Goal: Use online tool/utility: Utilize a website feature to perform a specific function

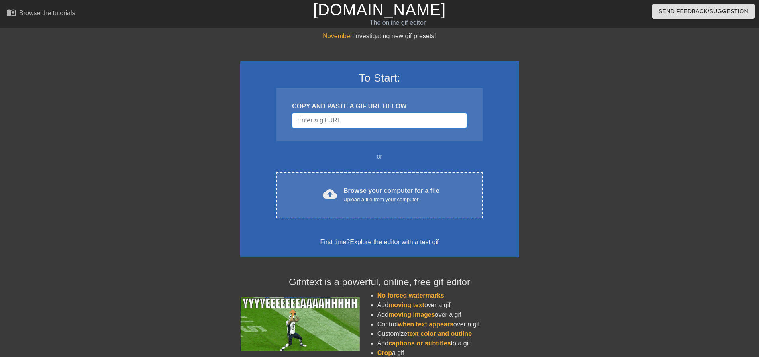
click at [399, 121] on input "Username" at bounding box center [379, 120] width 175 height 15
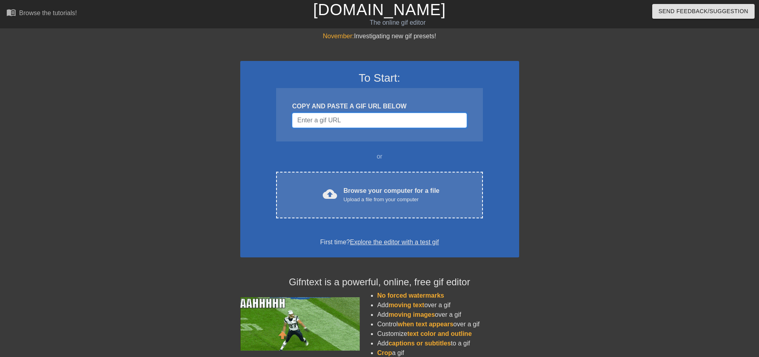
paste input "[URL][DOMAIN_NAME][PERSON_NAME]"
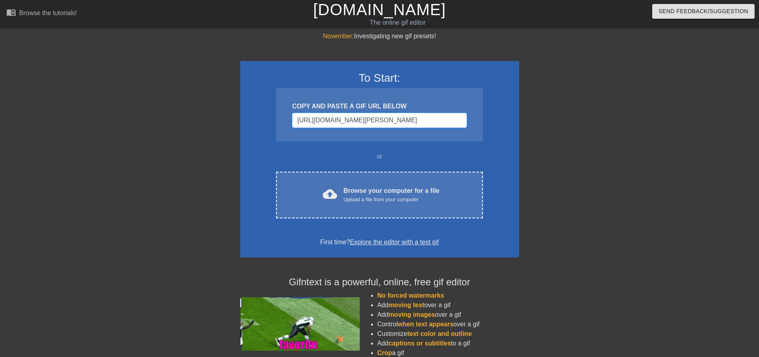
scroll to position [0, 187]
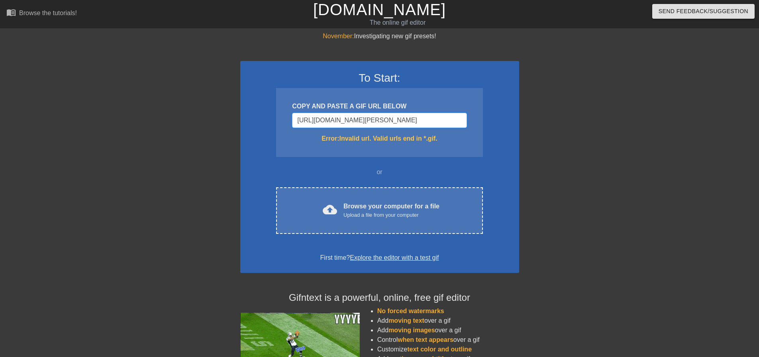
type input "[URL][DOMAIN_NAME][PERSON_NAME]"
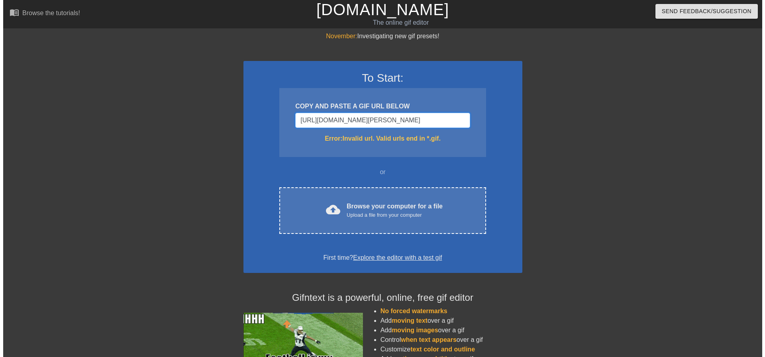
scroll to position [0, 0]
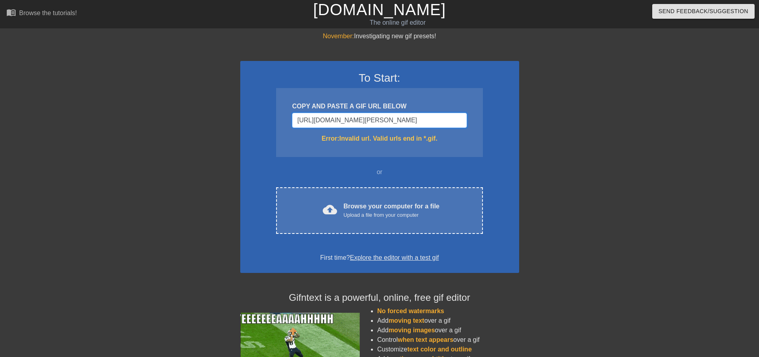
click at [352, 119] on input "[URL][DOMAIN_NAME][PERSON_NAME]" at bounding box center [379, 120] width 175 height 15
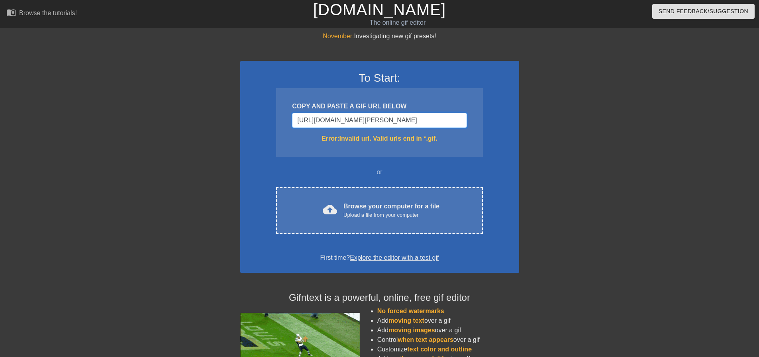
click at [350, 118] on input "[URL][DOMAIN_NAME][PERSON_NAME]" at bounding box center [379, 120] width 175 height 15
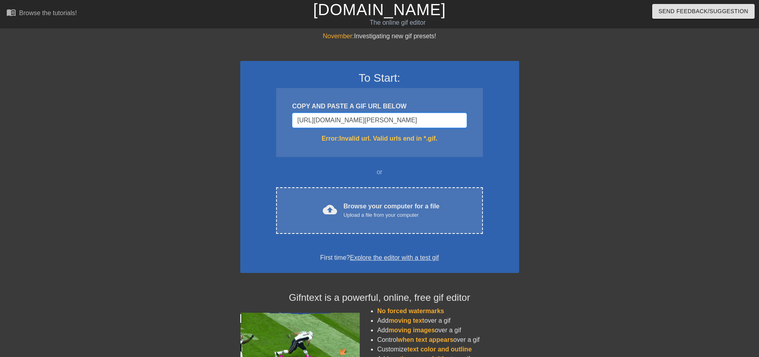
click at [350, 118] on input "https://tenor.com/view/greedy-man-starving-family-family-guy-funny-moments-john…" at bounding box center [379, 120] width 175 height 15
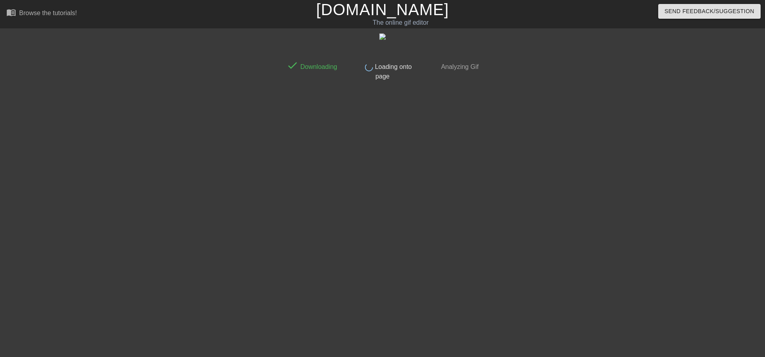
click at [390, 67] on span "Loading onto page" at bounding box center [392, 71] width 39 height 16
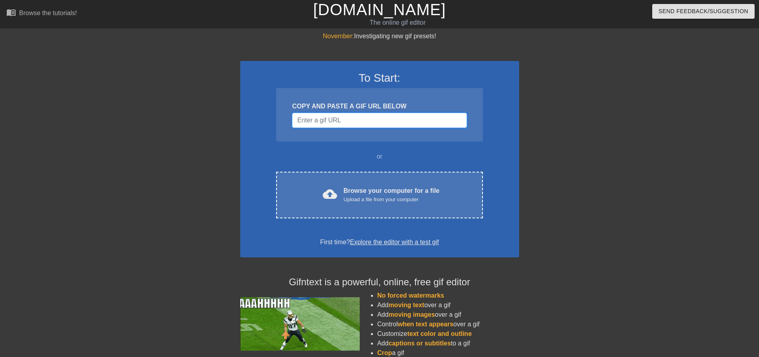
click at [366, 128] on input "Username" at bounding box center [379, 120] width 175 height 15
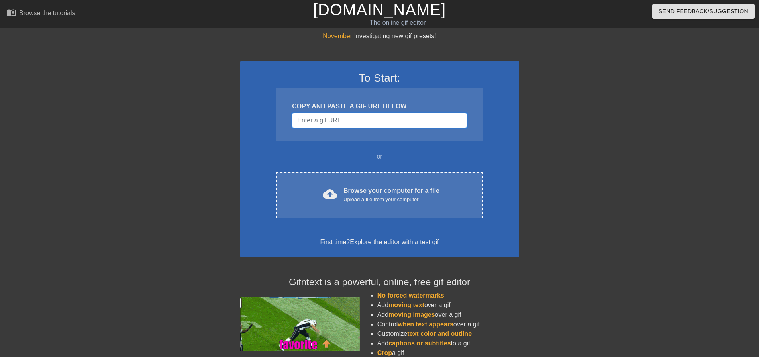
click at [363, 122] on input "Username" at bounding box center [379, 120] width 175 height 15
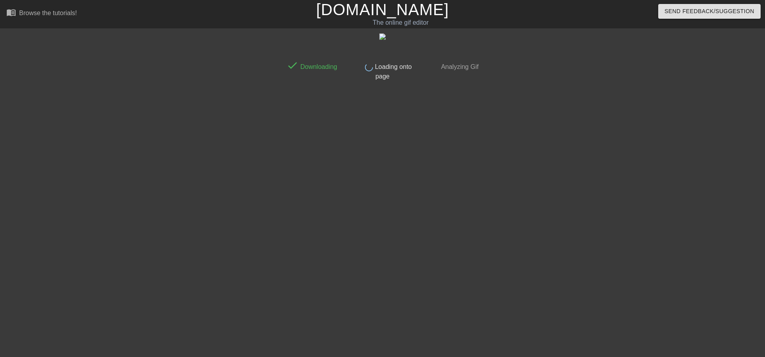
click at [453, 68] on span "Analyzing Gif" at bounding box center [459, 66] width 39 height 7
